Goal: Find contact information: Find contact information

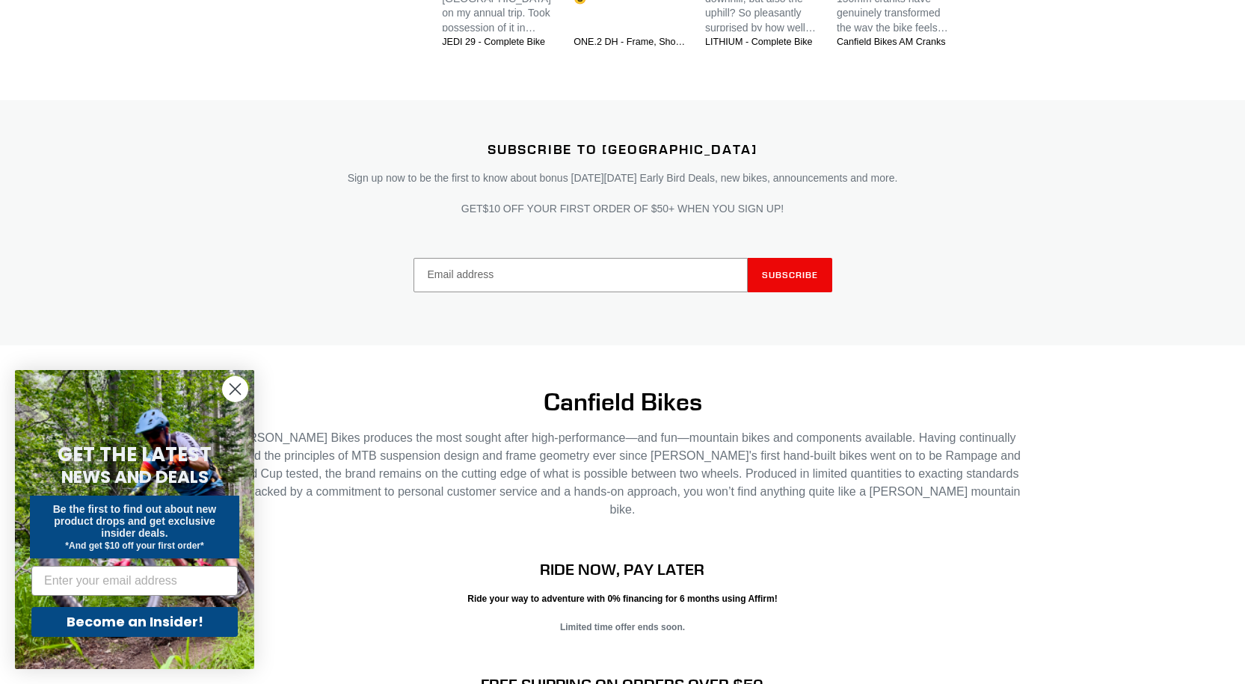
scroll to position [3034, 0]
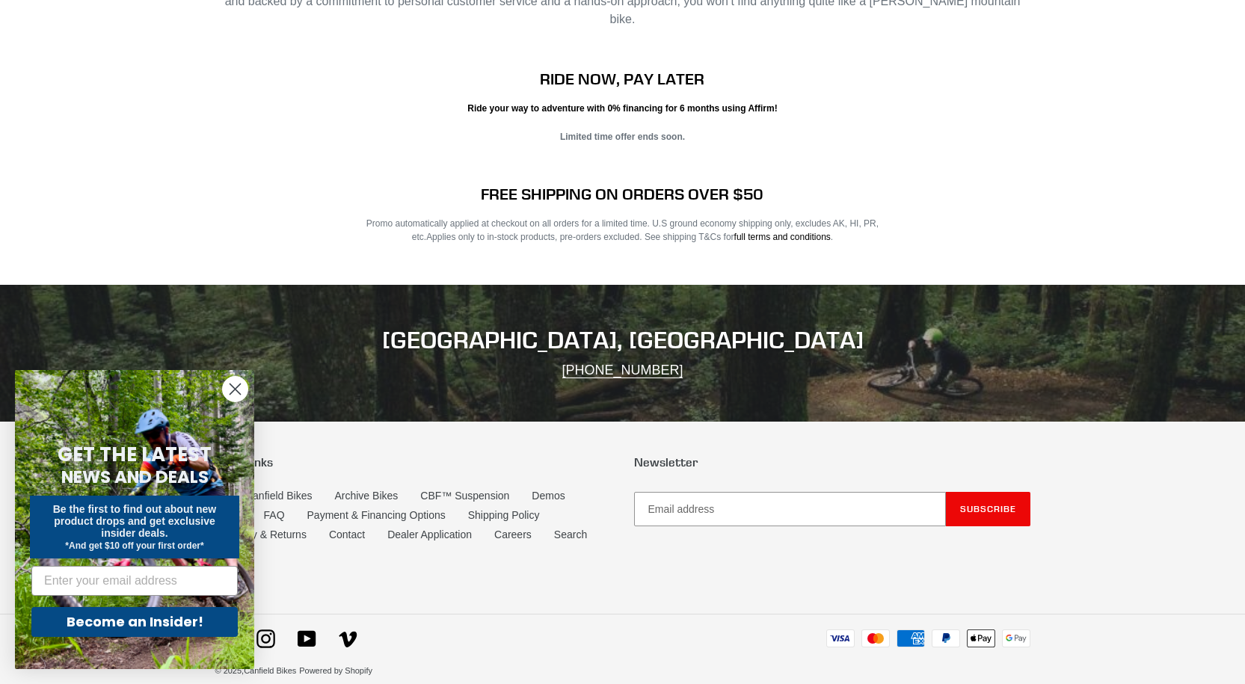
click at [237, 394] on circle "Close dialog" at bounding box center [235, 389] width 25 height 25
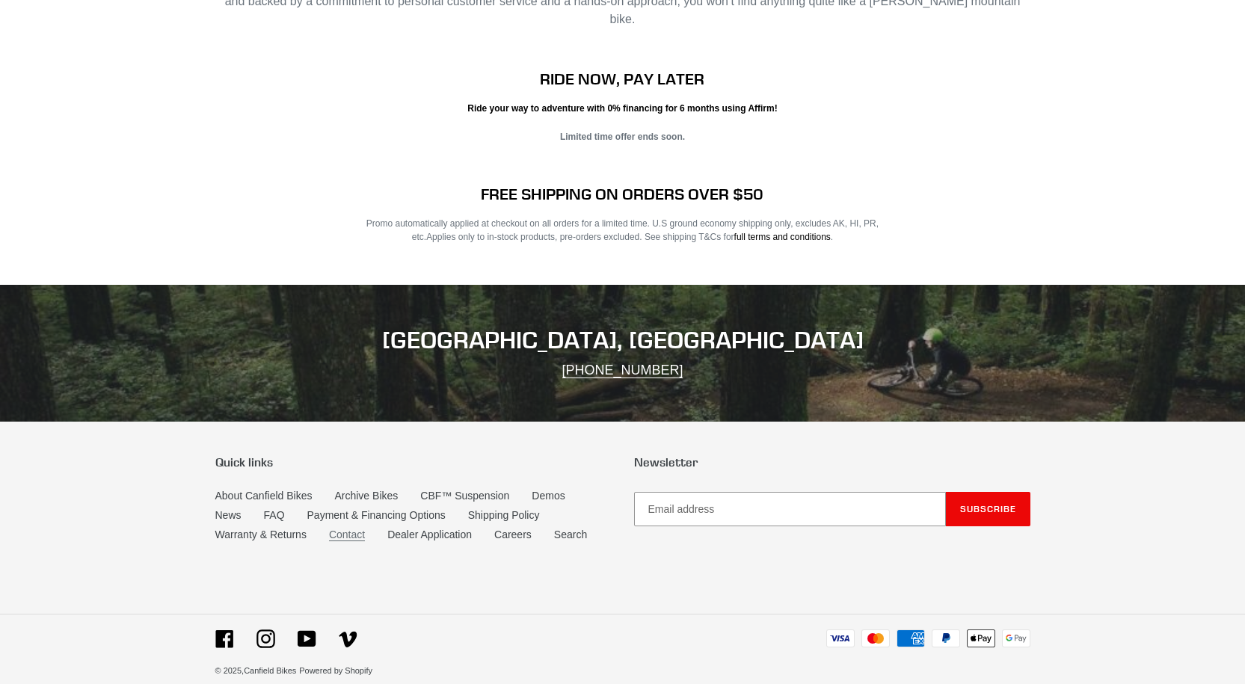
click at [340, 529] on link "Contact" at bounding box center [347, 535] width 36 height 13
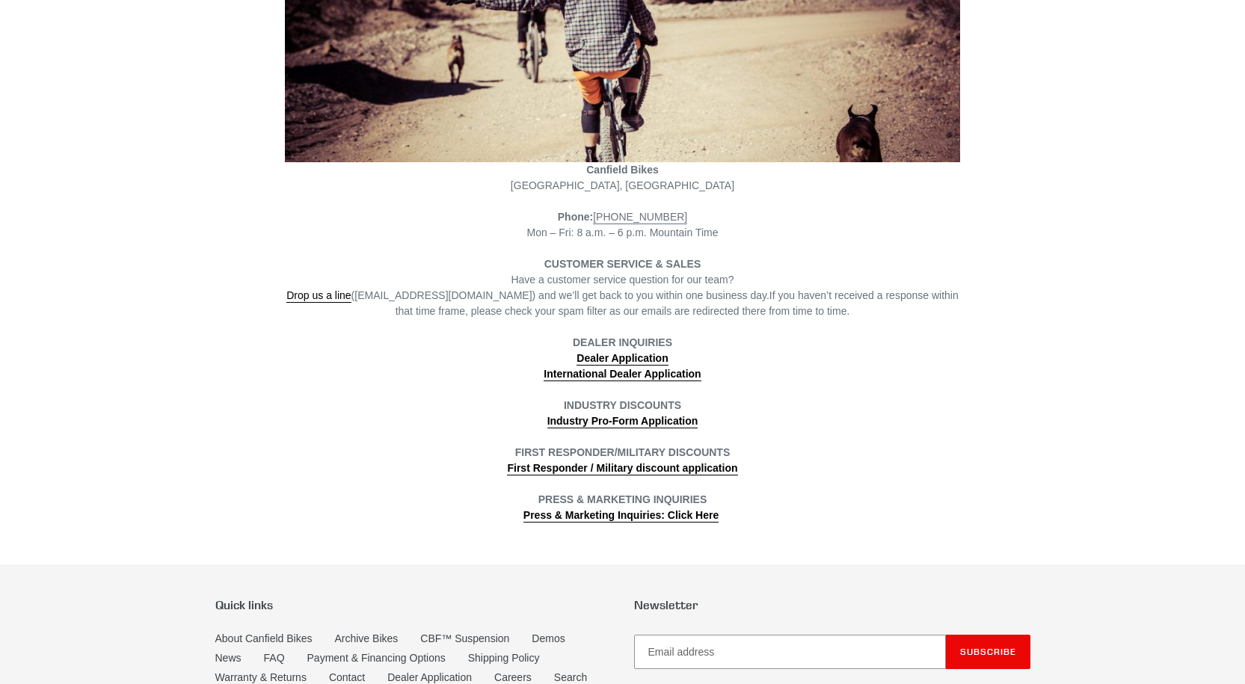
scroll to position [463, 0]
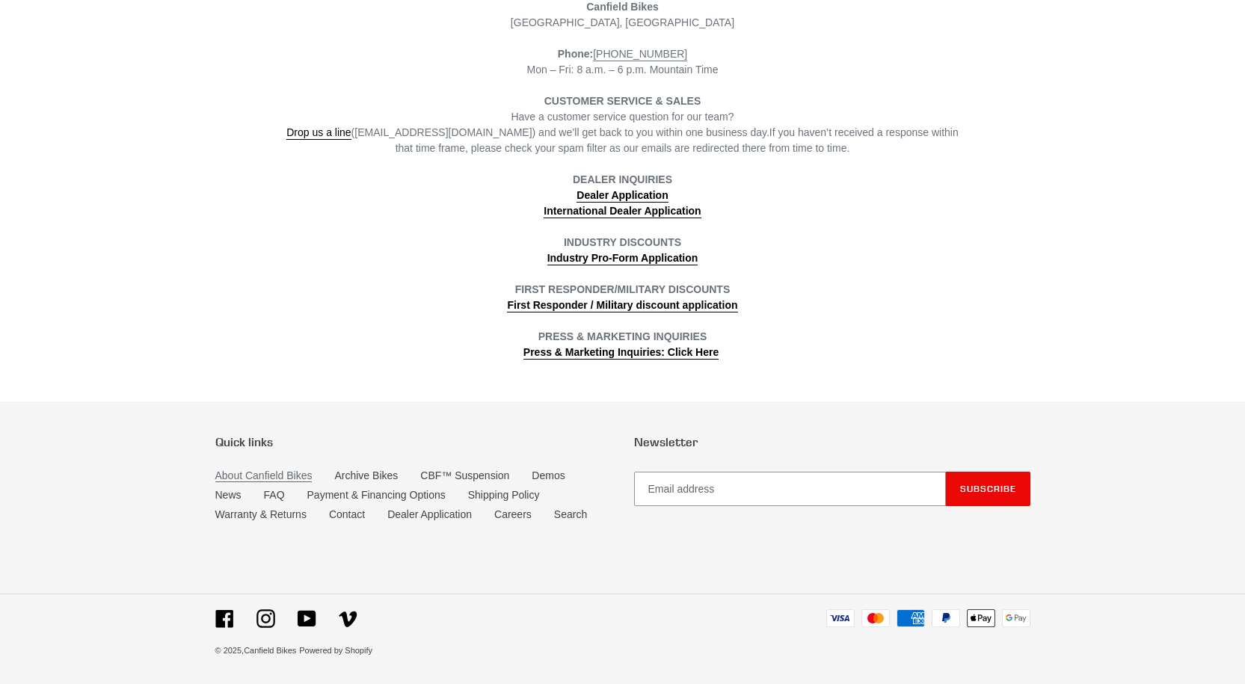
click at [231, 473] on link "About Canfield Bikes" at bounding box center [263, 476] width 97 height 13
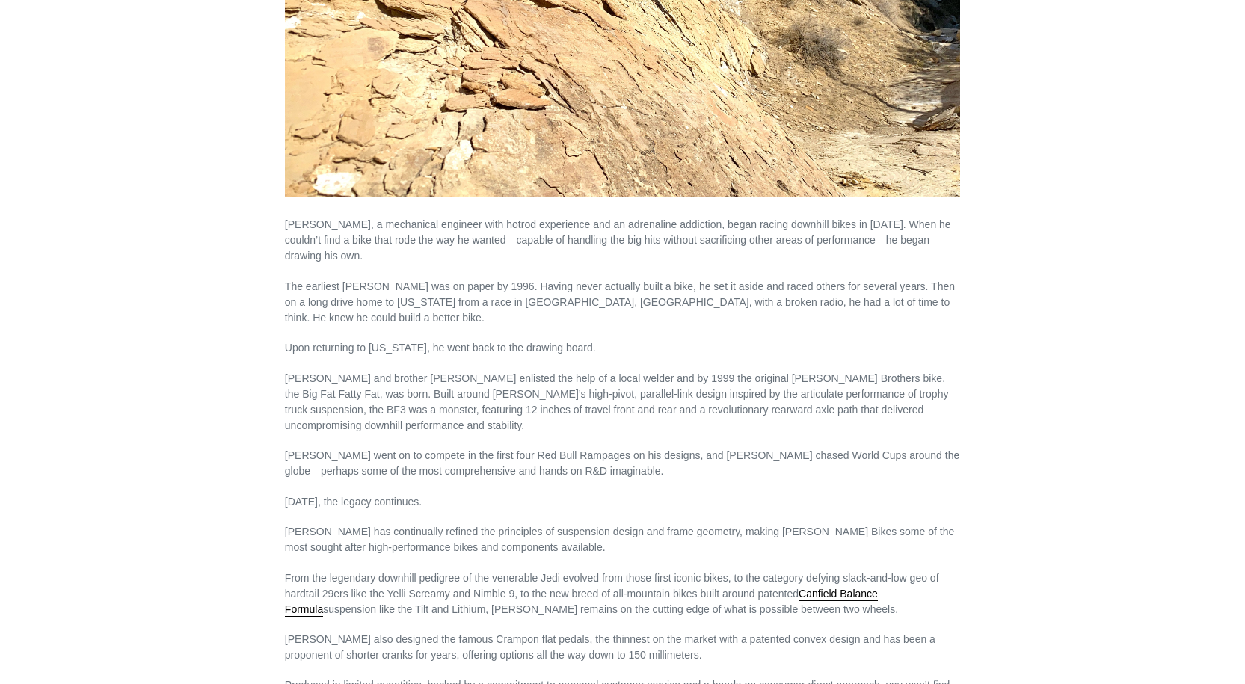
scroll to position [913, 0]
